Goal: Transaction & Acquisition: Purchase product/service

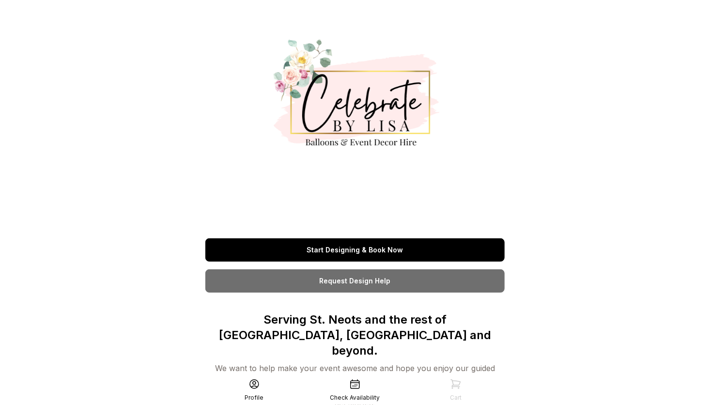
click at [438, 242] on link "Start Designing & Book Now" at bounding box center [354, 249] width 299 height 23
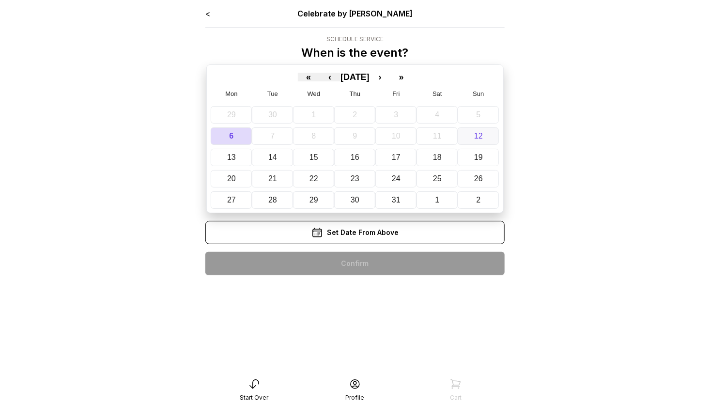
click at [484, 137] on button "12" at bounding box center [478, 135] width 41 height 17
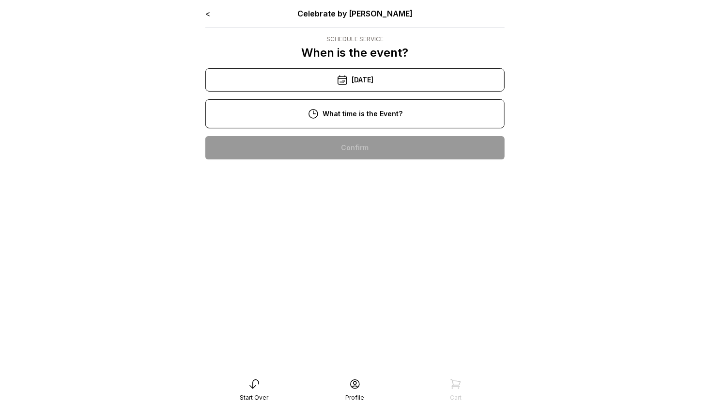
click at [443, 151] on div "10:00 am" at bounding box center [355, 147] width 284 height 23
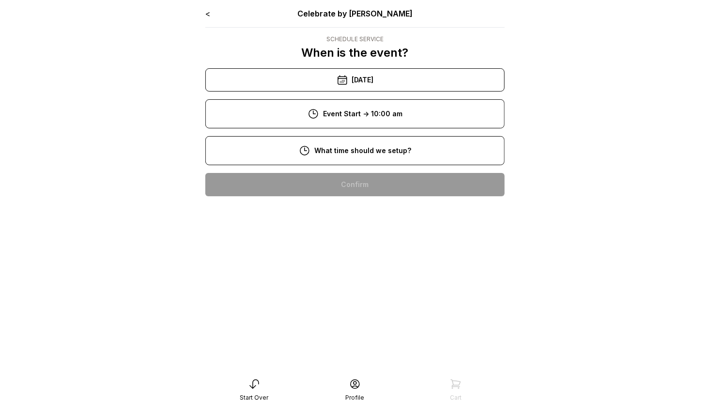
click at [438, 178] on div "8:00 am" at bounding box center [355, 184] width 284 height 23
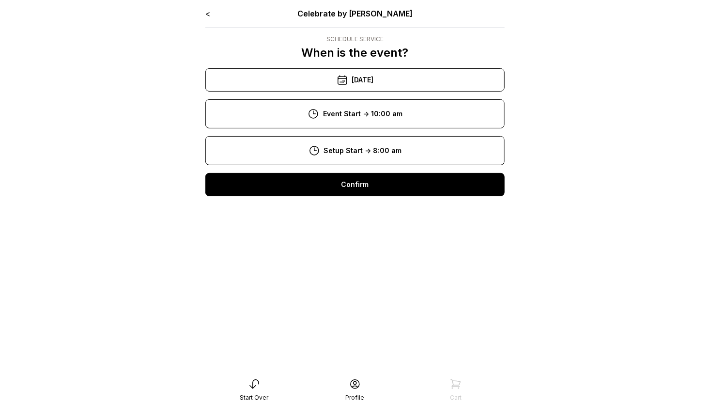
click at [438, 190] on div "Confirm" at bounding box center [354, 184] width 299 height 23
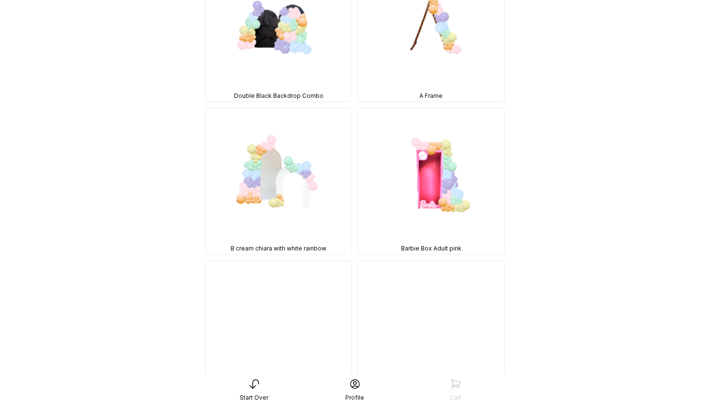
scroll to position [168, 0]
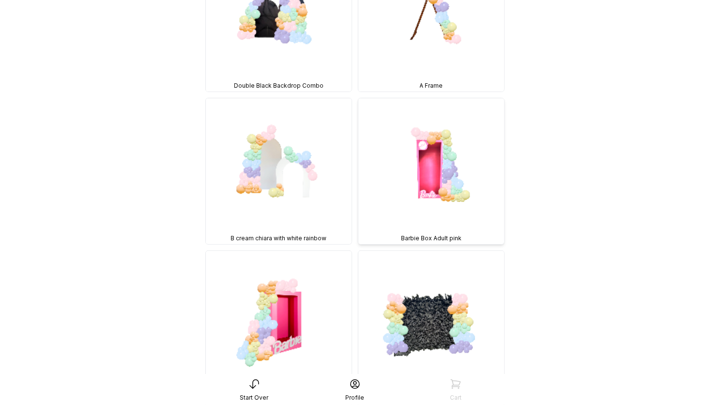
click at [425, 233] on div "Barbie Box Adult pink" at bounding box center [432, 239] width 146 height 12
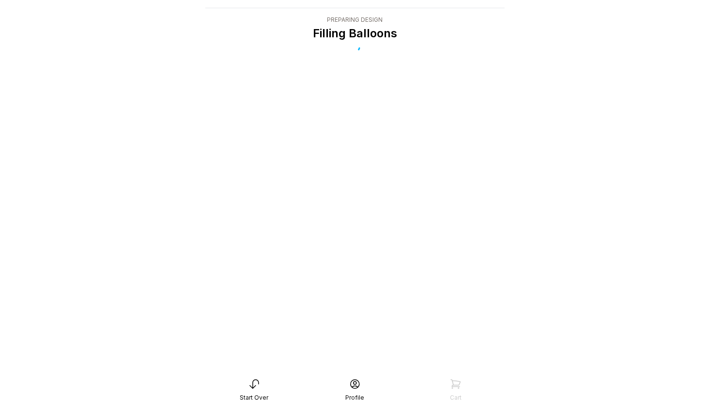
scroll to position [19, 0]
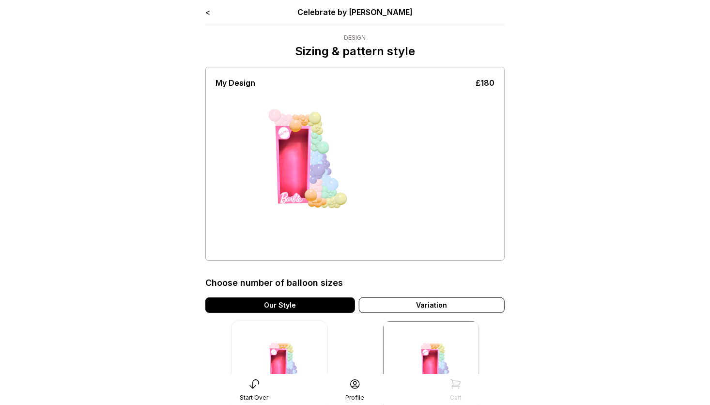
scroll to position [7, 0]
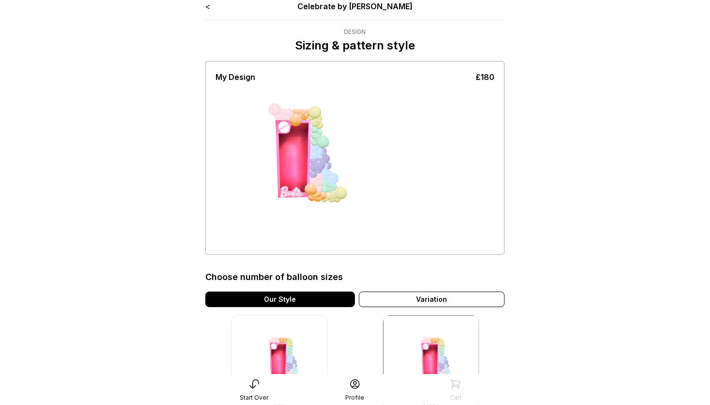
click at [281, 348] on img at bounding box center [279, 363] width 97 height 97
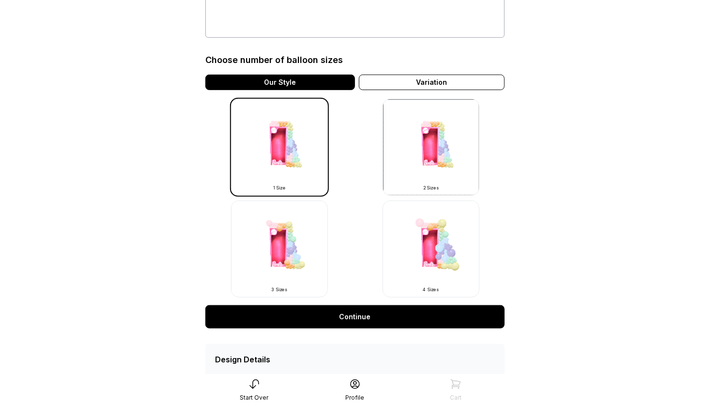
scroll to position [269, 0]
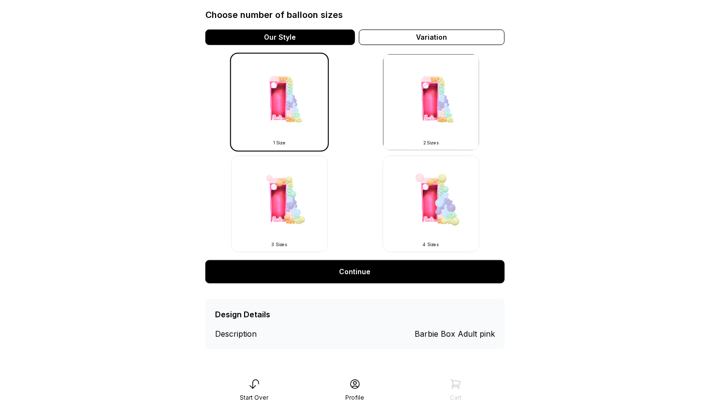
click at [235, 336] on div "Description" at bounding box center [250, 334] width 70 height 12
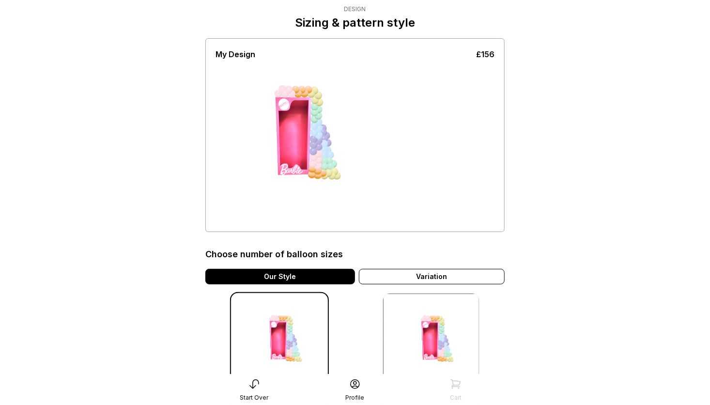
scroll to position [17, 0]
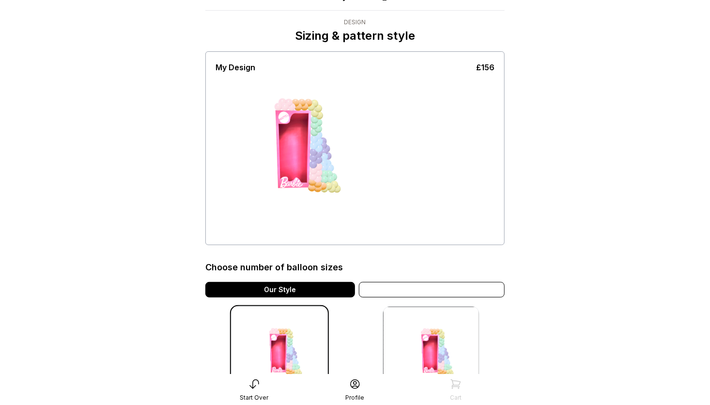
click at [419, 292] on div "Variation" at bounding box center [432, 290] width 146 height 16
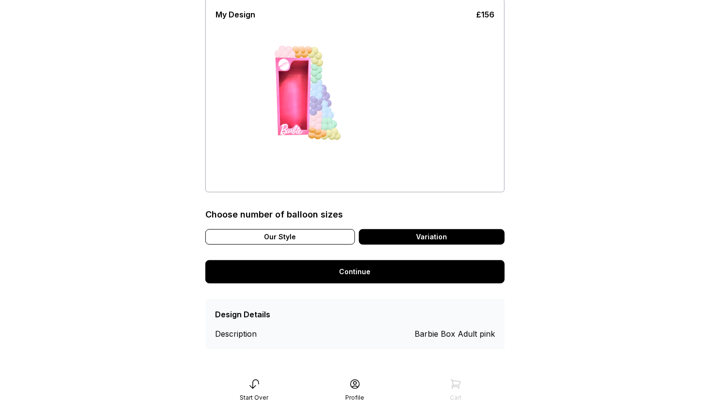
scroll to position [0, 0]
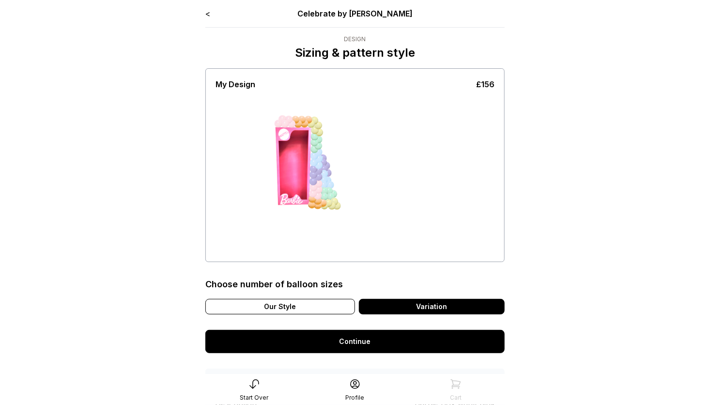
click at [378, 346] on link "Continue" at bounding box center [354, 341] width 299 height 23
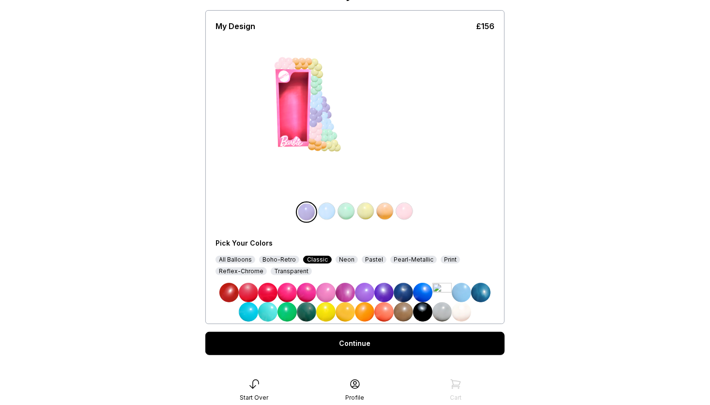
scroll to position [72, 0]
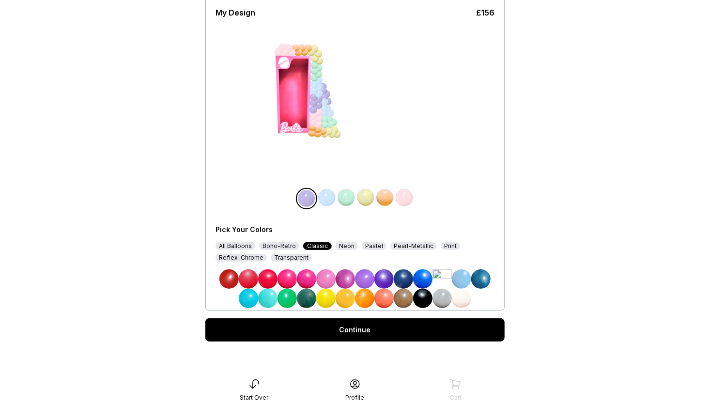
click at [446, 321] on link "Continue" at bounding box center [354, 329] width 299 height 23
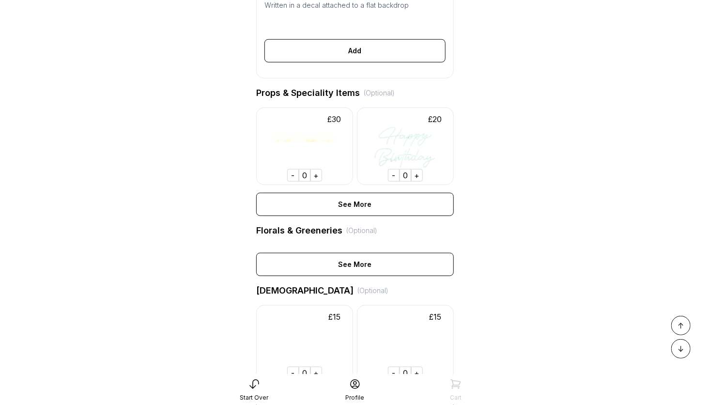
scroll to position [407, 0]
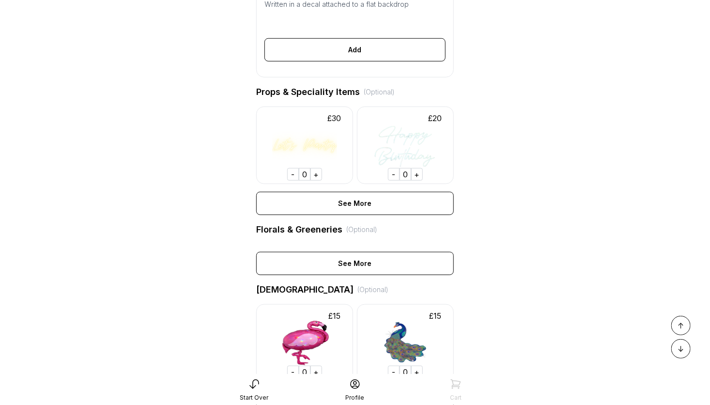
click at [403, 162] on img at bounding box center [405, 146] width 97 height 78
click at [296, 156] on img at bounding box center [304, 146] width 97 height 78
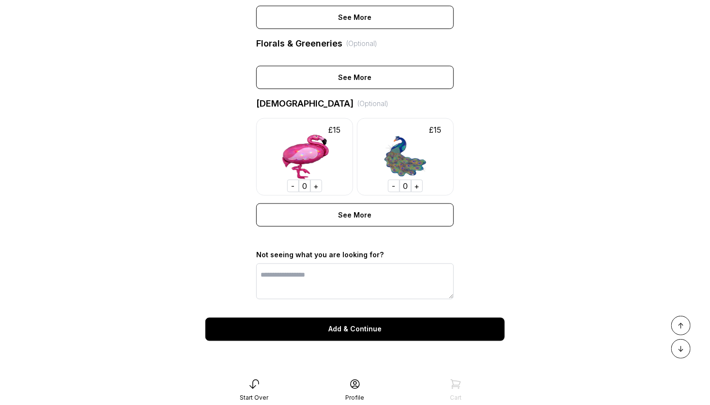
scroll to position [603, 0]
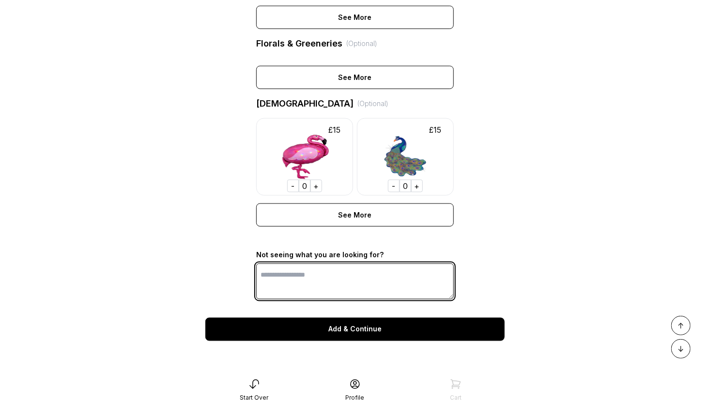
click at [384, 283] on textarea at bounding box center [355, 282] width 198 height 36
type textarea "**********"
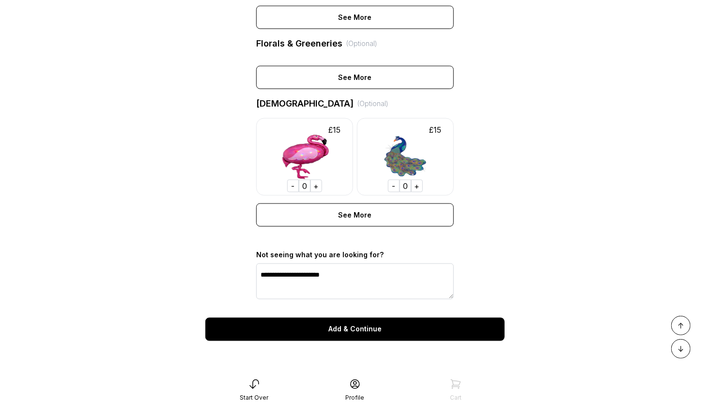
click at [379, 339] on div "Add & Continue" at bounding box center [354, 329] width 299 height 23
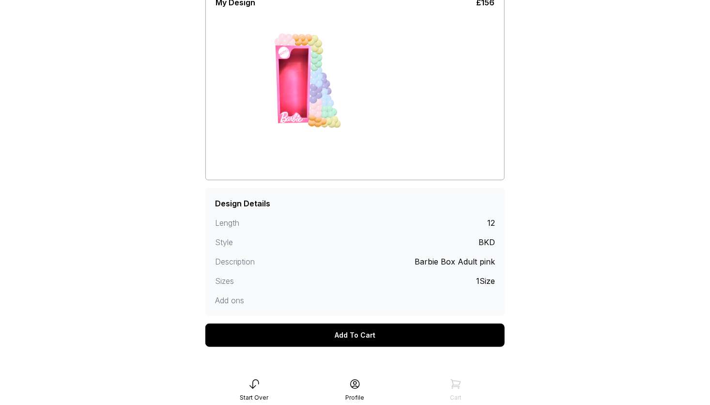
scroll to position [91, 0]
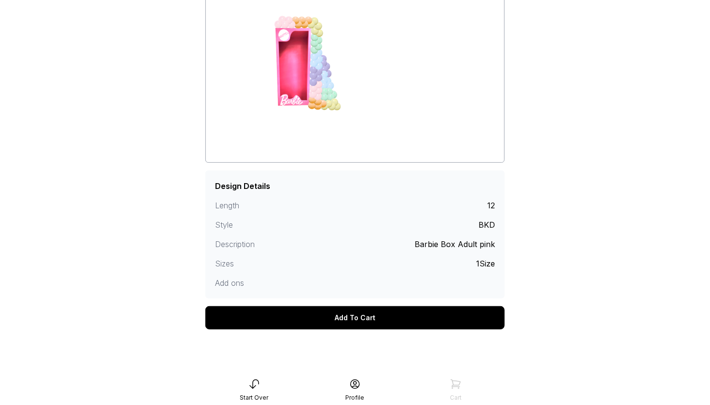
click at [441, 312] on div "Add To Cart" at bounding box center [354, 317] width 299 height 23
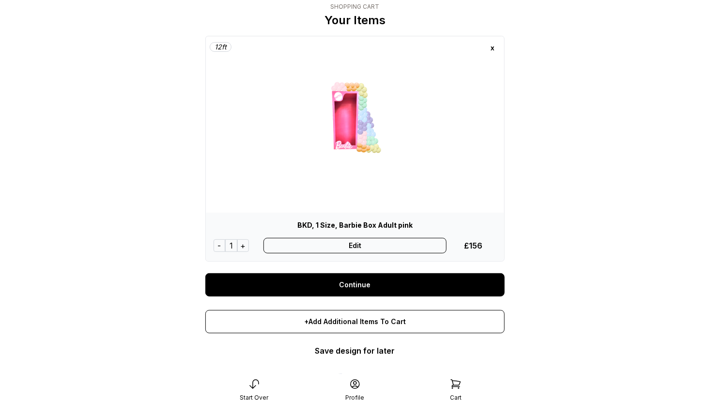
scroll to position [77, 0]
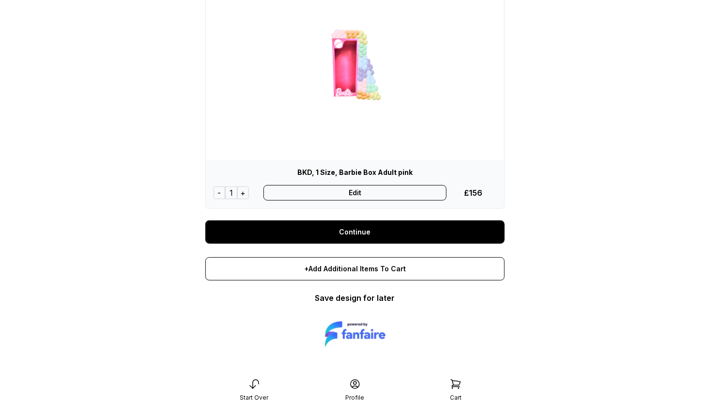
click at [456, 229] on link "Continue" at bounding box center [354, 231] width 299 height 23
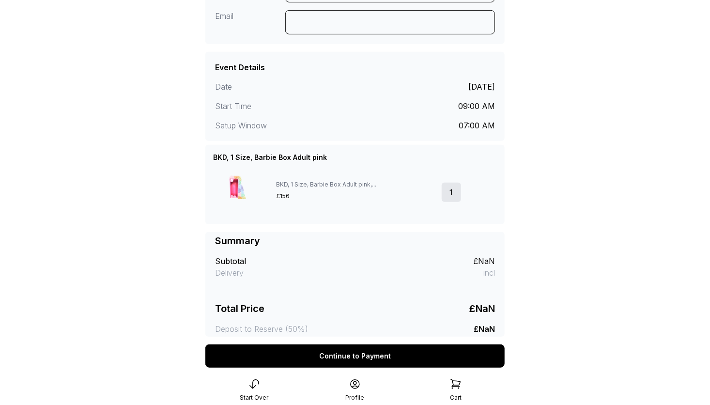
scroll to position [228, 0]
